Goal: Task Accomplishment & Management: Use online tool/utility

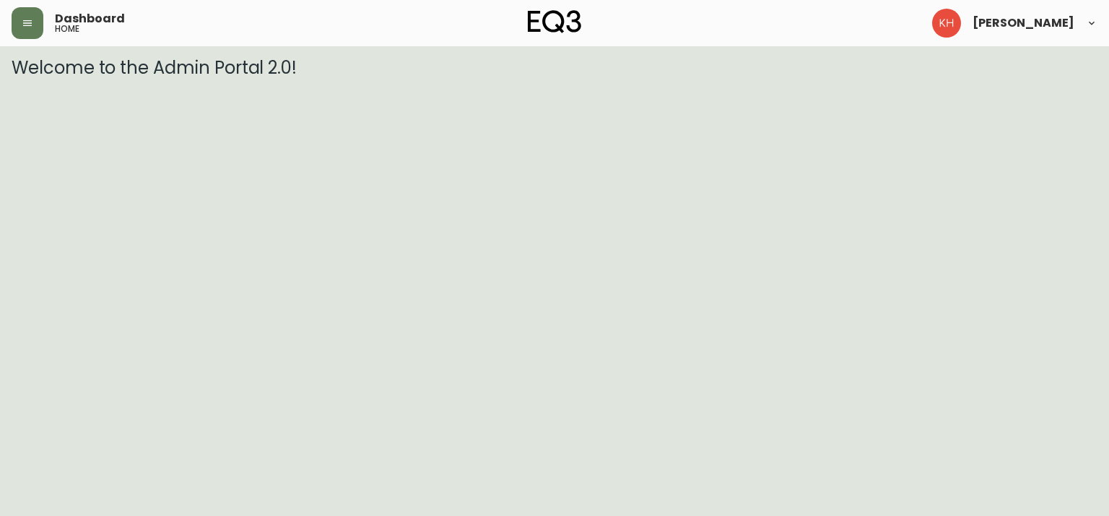
click at [43, 6] on div "Dashboard home [PERSON_NAME]" at bounding box center [555, 23] width 1086 height 46
click at [30, 16] on button "button" at bounding box center [28, 23] width 32 height 32
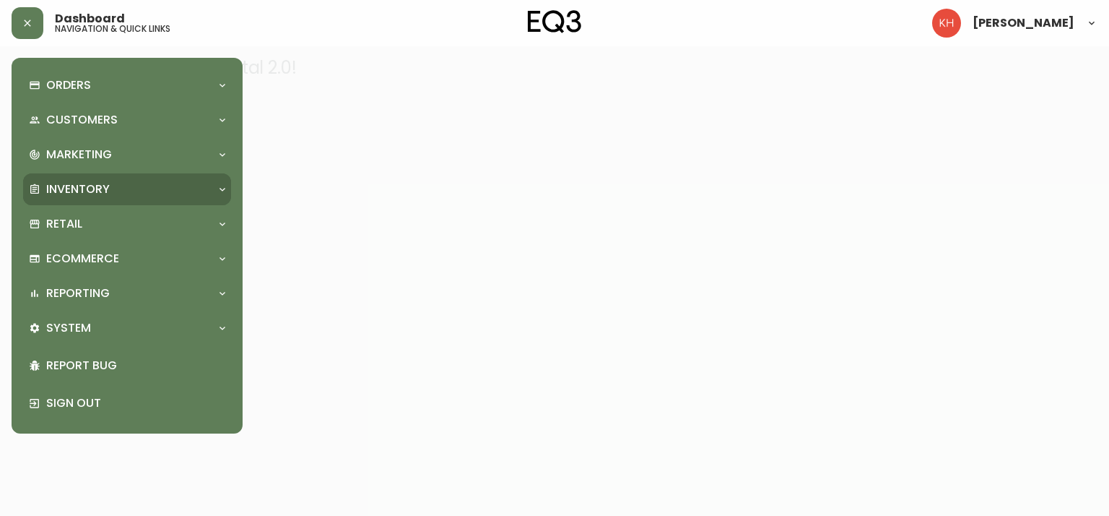
click at [78, 191] on p "Inventory" at bounding box center [78, 189] width 64 height 16
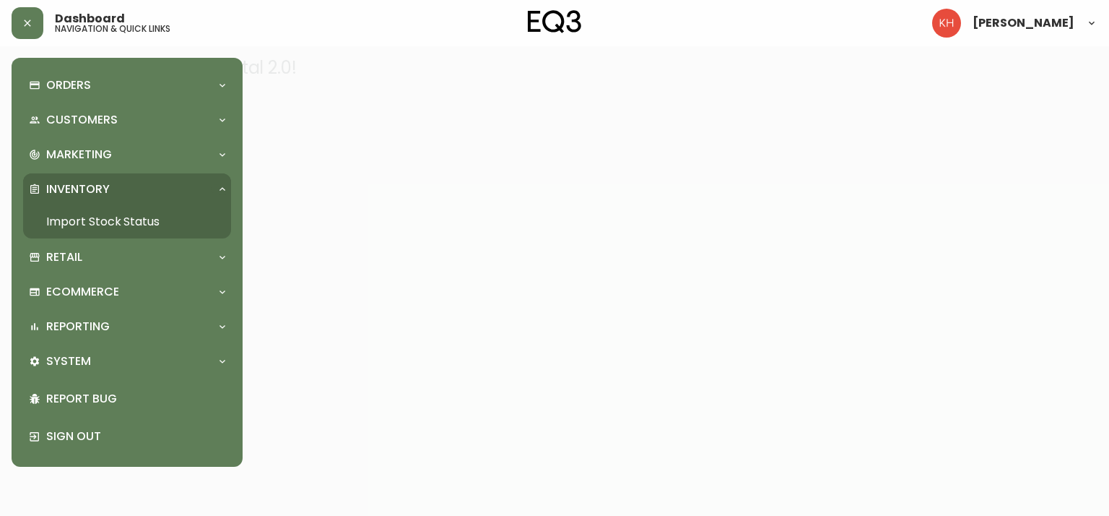
click at [139, 227] on link "Import Stock Status" at bounding box center [127, 221] width 208 height 33
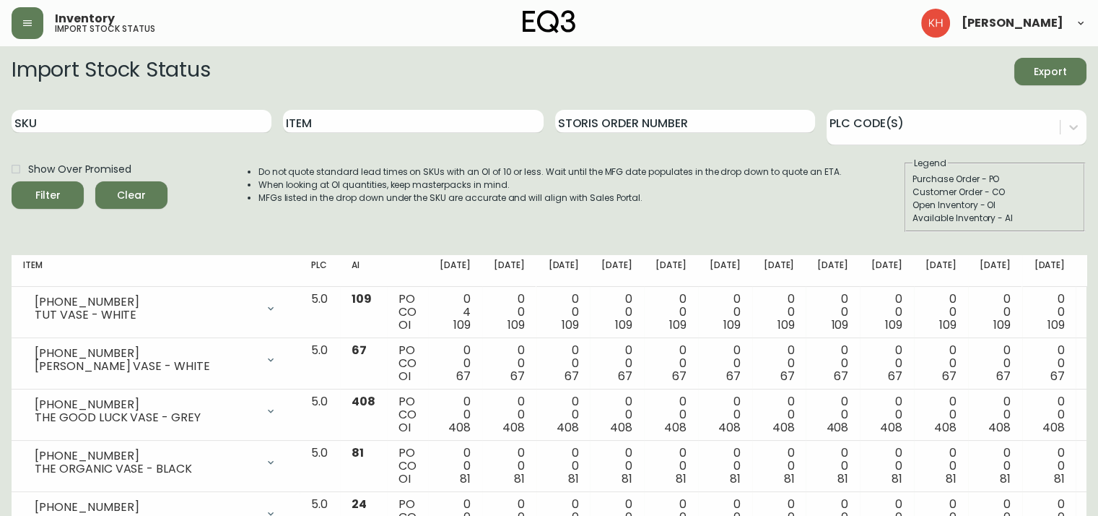
click at [1053, 77] on span "Export" at bounding box center [1050, 72] width 49 height 18
